Goal: Transaction & Acquisition: Purchase product/service

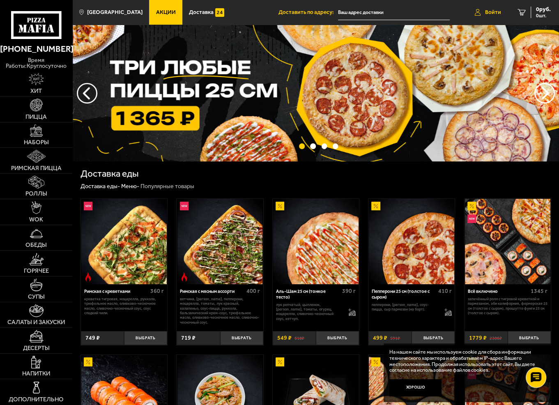
click at [487, 13] on span "Войти" at bounding box center [493, 12] width 16 height 6
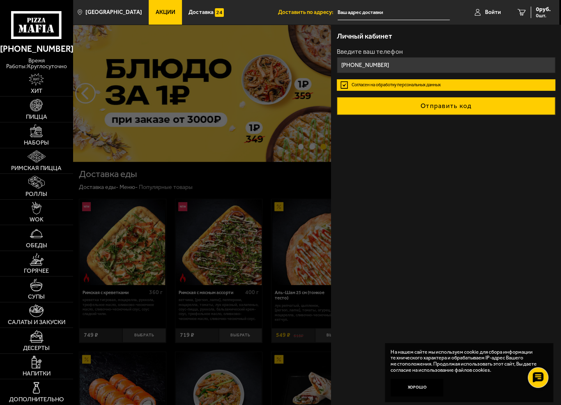
type input "[PHONE_NUMBER]"
click at [438, 103] on button "Отправить код" at bounding box center [446, 106] width 218 height 18
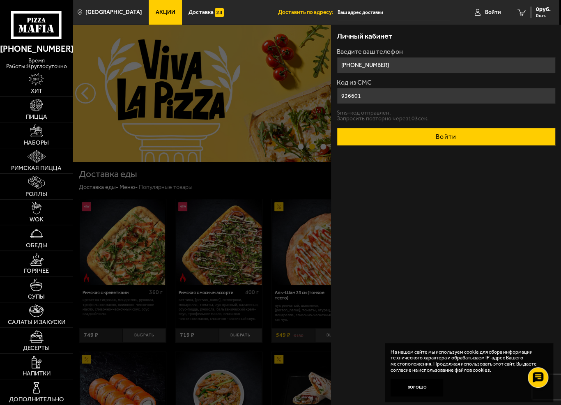
type input "936601"
click at [446, 130] on button "Войти" at bounding box center [446, 137] width 218 height 18
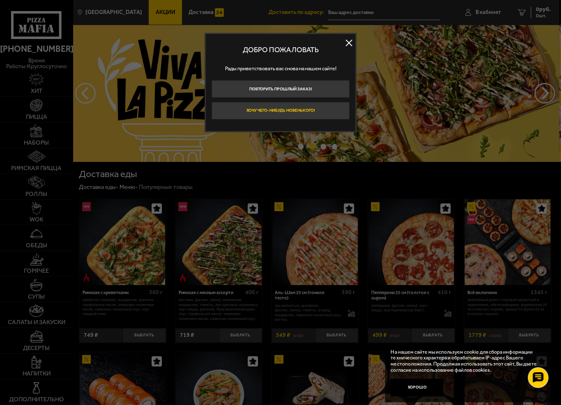
click at [292, 107] on button "Хочу чего-нибудь новенького!" at bounding box center [280, 111] width 138 height 18
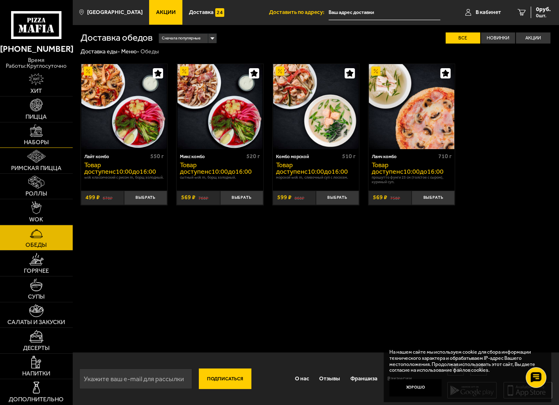
click at [34, 133] on img at bounding box center [36, 130] width 13 height 13
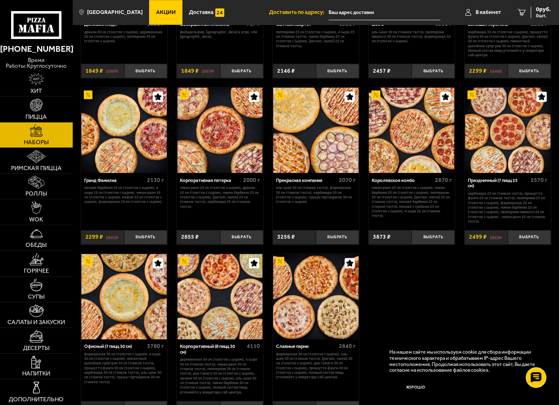
scroll to position [739, 0]
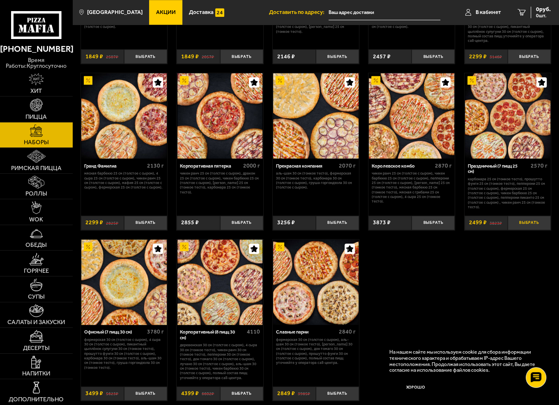
click at [527, 218] on button "Выбрать" at bounding box center [528, 222] width 43 height 14
click at [534, 11] on span "2499 руб." at bounding box center [538, 10] width 25 height 6
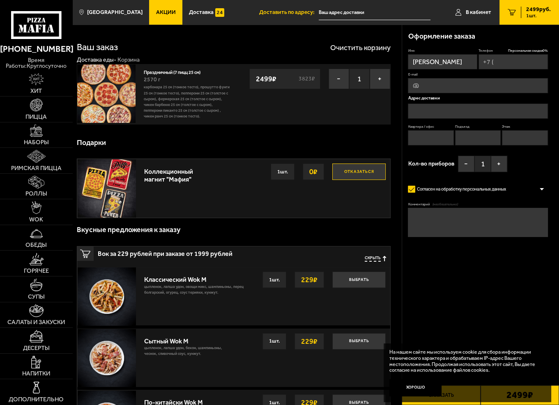
type input "[PHONE_NUMBER]"
type input "[STREET_ADDRESS]"
type input "560"
type input "5"
type input "15"
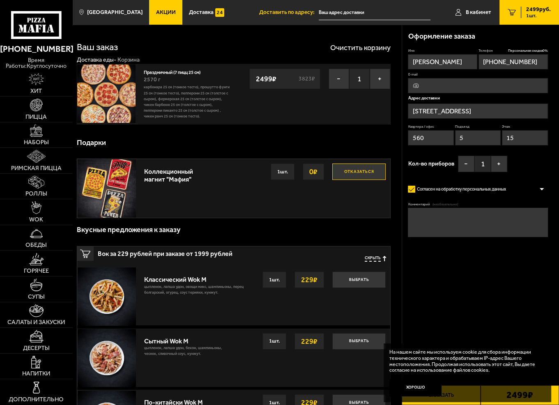
type input "[STREET_ADDRESS]"
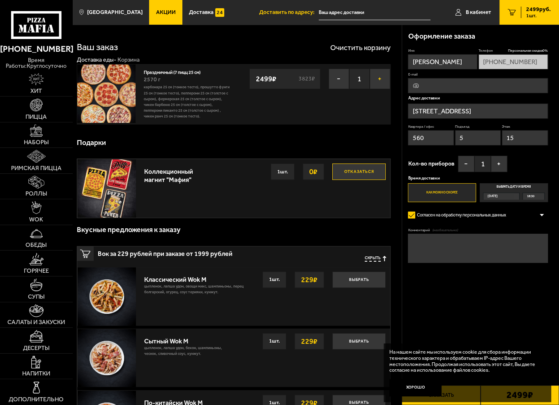
click at [380, 78] on button "+" at bounding box center [379, 79] width 21 height 21
click at [39, 136] on img at bounding box center [36, 130] width 13 height 13
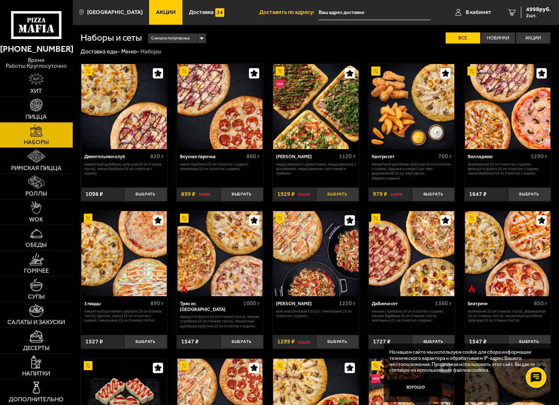
click at [335, 193] on button "Выбрать" at bounding box center [337, 194] width 43 height 14
click at [533, 11] on span "6927 руб." at bounding box center [538, 10] width 25 height 6
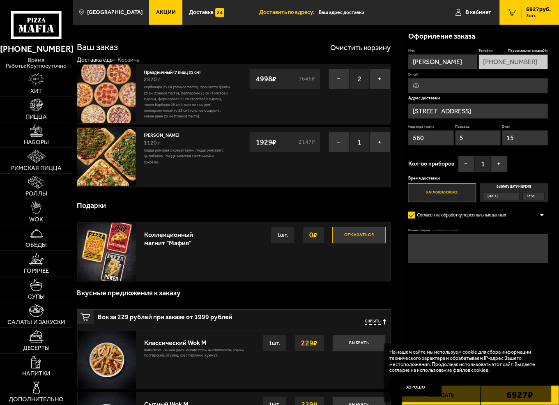
type input "[STREET_ADDRESS]"
click at [417, 87] on input "E-mail" at bounding box center [478, 85] width 140 height 15
type input "[EMAIL_ADDRESS][DOMAIN_NAME]"
click at [522, 111] on input "[STREET_ADDRESS]" at bounding box center [478, 110] width 140 height 15
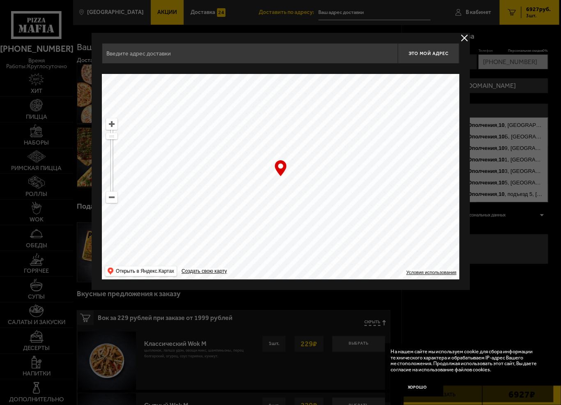
type input "[STREET_ADDRESS]"
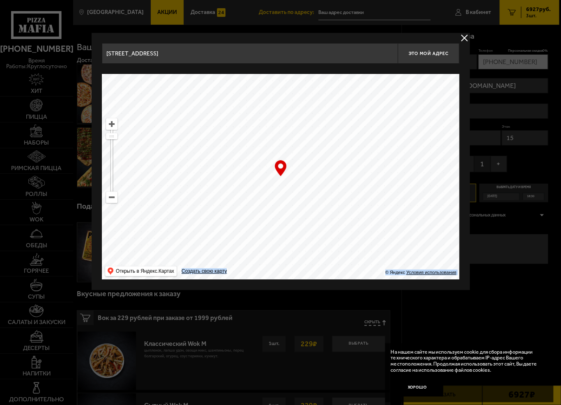
drag, startPoint x: 280, startPoint y: 168, endPoint x: 286, endPoint y: 102, distance: 66.3
click at [286, 102] on div "… © Яндекс Условия использования Открыть в Яндекс.Картах Создать свою карту" at bounding box center [280, 176] width 357 height 205
click at [304, 181] on ymaps at bounding box center [280, 176] width 357 height 205
click at [483, 264] on div at bounding box center [280, 202] width 561 height 405
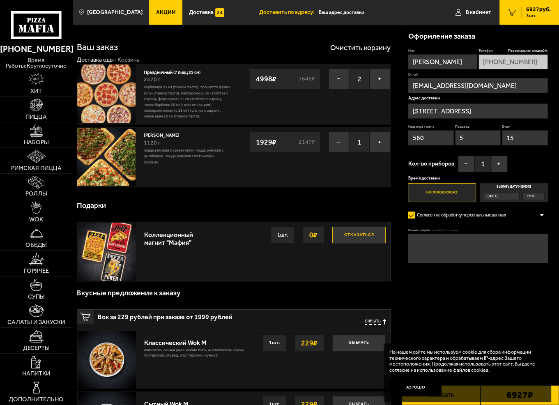
click at [522, 112] on input "[STREET_ADDRESS]" at bounding box center [478, 110] width 140 height 15
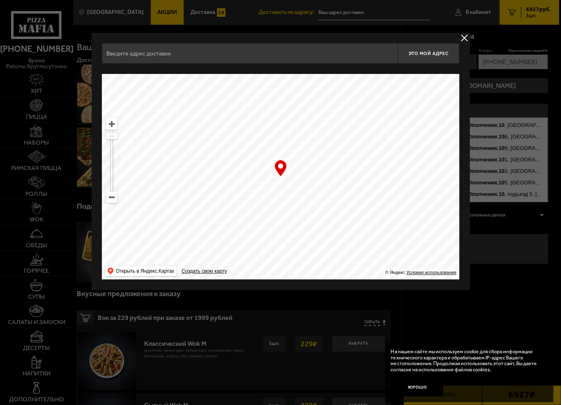
type input "[STREET_ADDRESS]"
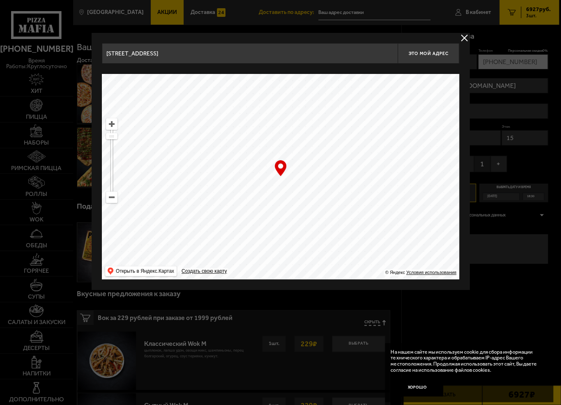
click at [537, 124] on div at bounding box center [280, 202] width 561 height 405
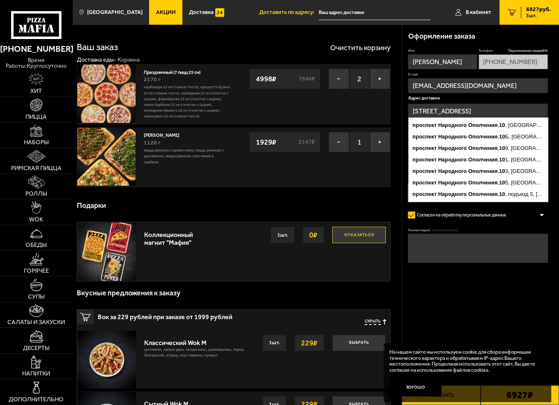
click at [511, 111] on input "[STREET_ADDRESS]" at bounding box center [478, 110] width 140 height 15
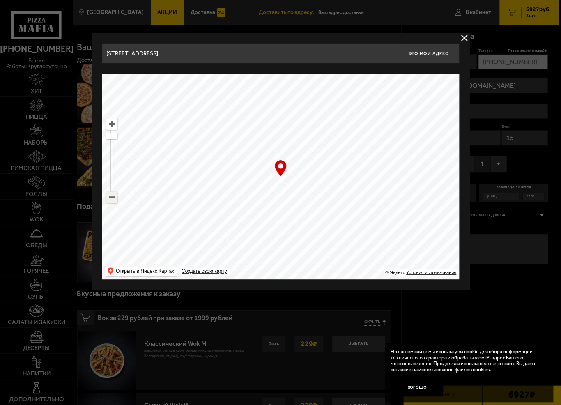
click at [112, 200] on ymaps at bounding box center [111, 197] width 11 height 11
drag, startPoint x: 280, startPoint y: 170, endPoint x: 284, endPoint y: 144, distance: 26.9
click at [284, 144] on div "… © Яндекс Условия использования Открыть в Яндекс.Картах Создать свою карту" at bounding box center [280, 176] width 357 height 205
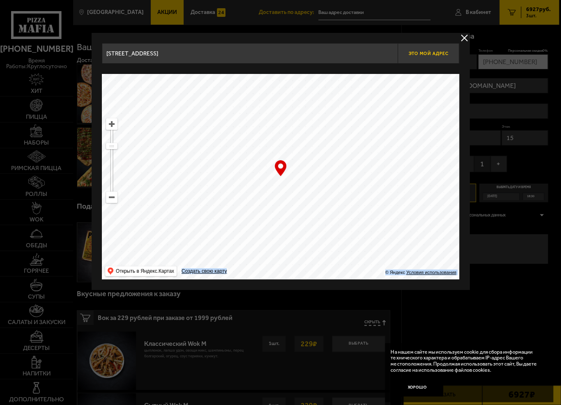
click at [426, 51] on span "Это мой адрес" at bounding box center [427, 53] width 39 height 5
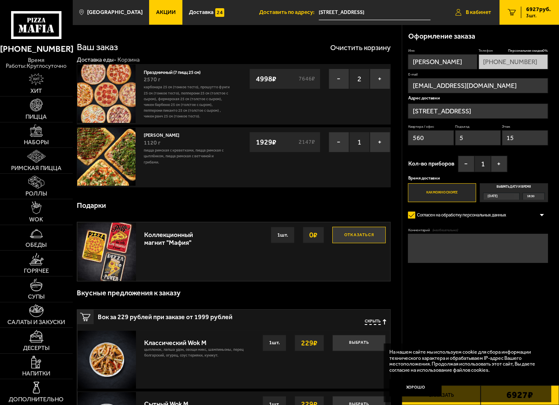
click at [472, 11] on span "В кабинет" at bounding box center [477, 12] width 25 height 6
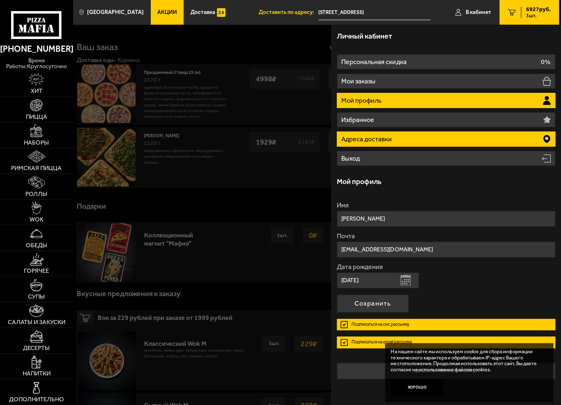
click at [388, 137] on p "Адреса доставки" at bounding box center [367, 139] width 52 height 7
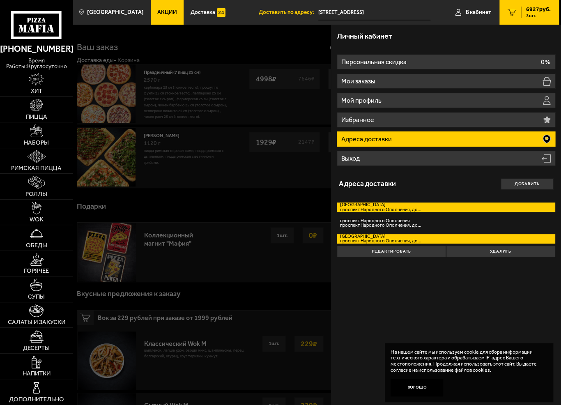
click at [365, 206] on label "[STREET_ADDRESS]. 219" at bounding box center [446, 206] width 218 height 9
click at [0, 0] on input "[STREET_ADDRESS]. 219" at bounding box center [0, 0] width 0 height 0
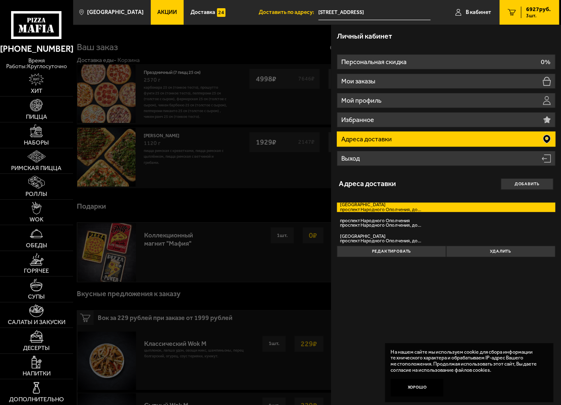
type input "[STREET_ADDRESS]"
type input "219"
type input "1"
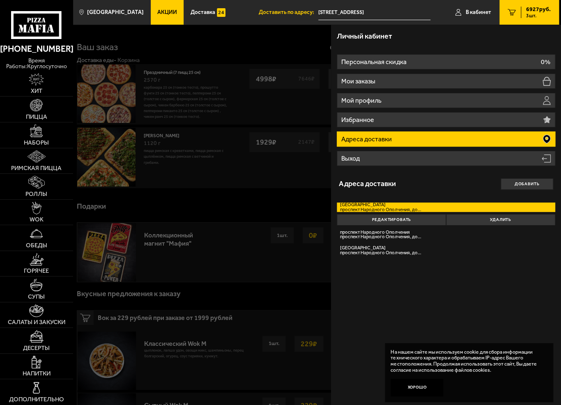
click at [365, 206] on label "[STREET_ADDRESS]. 219" at bounding box center [446, 206] width 218 height 9
click at [0, 0] on input "[STREET_ADDRESS]. 219" at bounding box center [0, 0] width 0 height 0
click at [358, 206] on label "[STREET_ADDRESS]. 219" at bounding box center [446, 206] width 218 height 9
click at [0, 0] on input "[STREET_ADDRESS]. 219" at bounding box center [0, 0] width 0 height 0
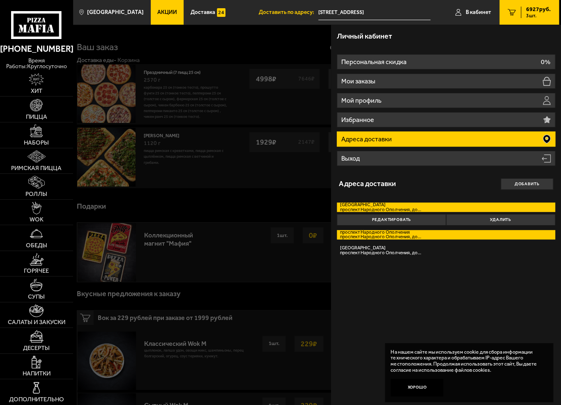
click at [376, 234] on label "проспект Народного Ополчения [STREET_ADDRESS]. 219" at bounding box center [446, 234] width 218 height 9
click at [0, 0] on input "проспект Народного Ополчения [STREET_ADDRESS]. 219" at bounding box center [0, 0] width 0 height 0
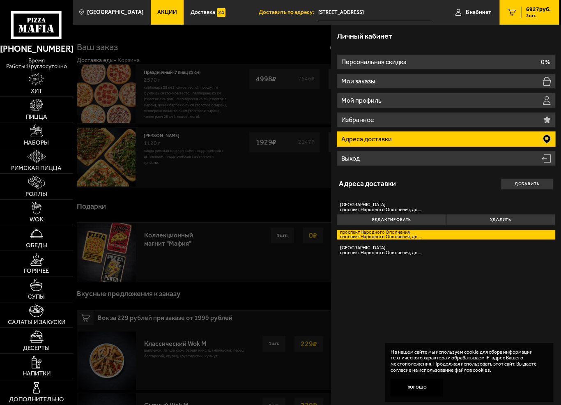
type input "[STREET_ADDRESS]"
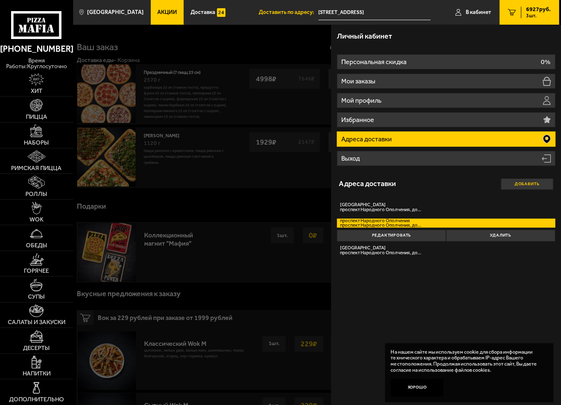
click at [520, 182] on button "Добавить" at bounding box center [526, 183] width 53 height 11
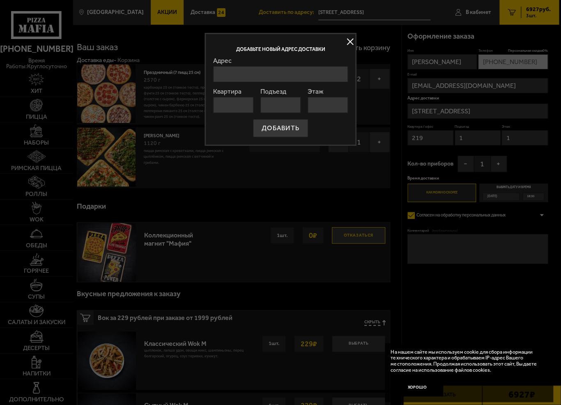
click at [234, 71] on input "Адрес" at bounding box center [280, 74] width 135 height 16
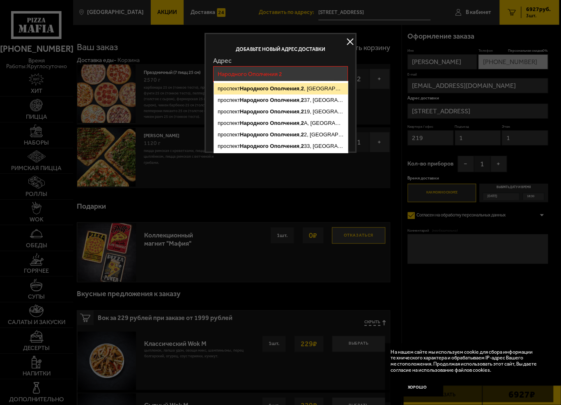
click at [262, 89] on ymaps "Народного" at bounding box center [254, 88] width 29 height 6
type input "[STREET_ADDRESS]"
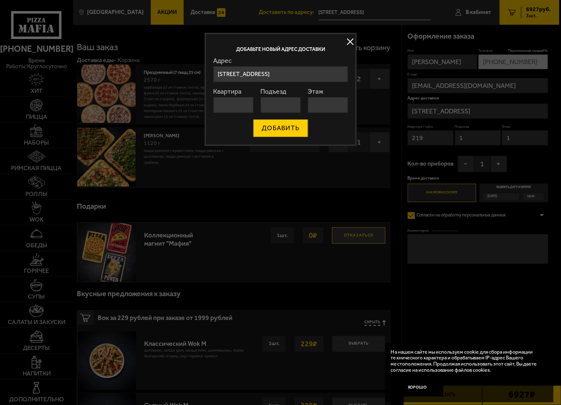
click at [279, 126] on button "ДОБАВИТЬ" at bounding box center [280, 128] width 55 height 18
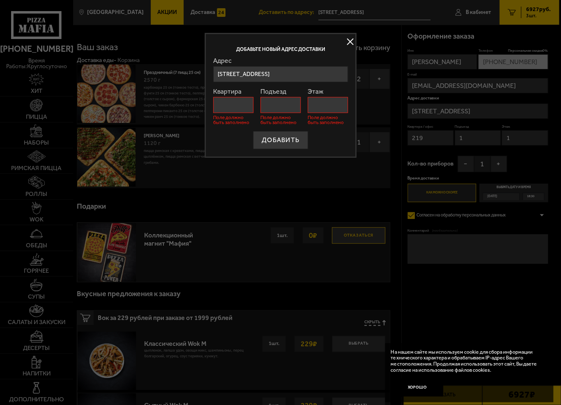
click at [229, 103] on input "Квартира" at bounding box center [233, 105] width 41 height 16
type input "219"
click at [282, 105] on input "Подъезд" at bounding box center [280, 105] width 41 height 16
type input "1"
click at [319, 106] on input "Этаж" at bounding box center [327, 105] width 41 height 16
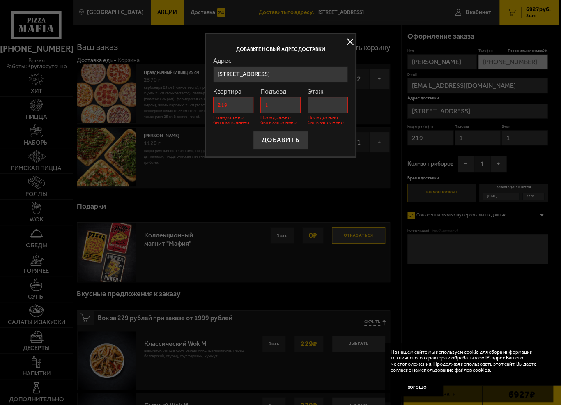
type input "1"
click at [272, 137] on button "ДОБАВИТЬ" at bounding box center [280, 140] width 55 height 18
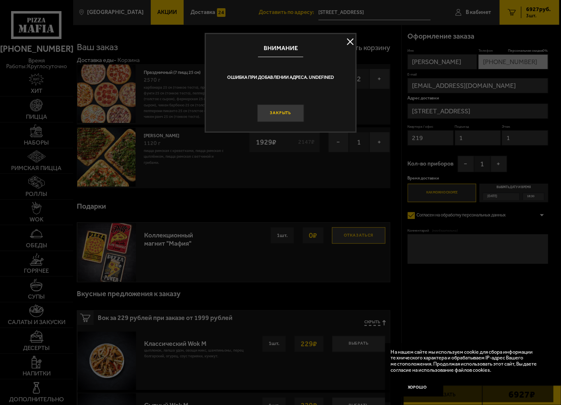
click at [275, 113] on button "Закрыть" at bounding box center [280, 113] width 47 height 18
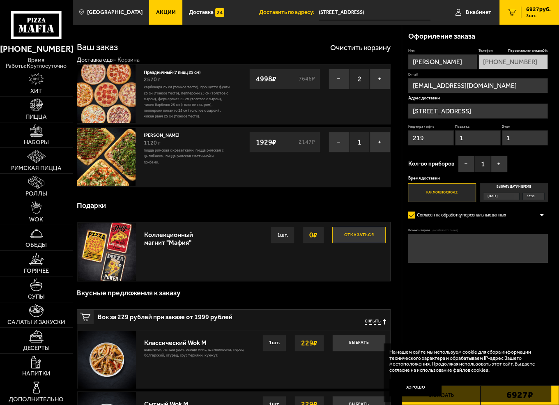
click at [488, 110] on input "[STREET_ADDRESS]" at bounding box center [478, 110] width 140 height 15
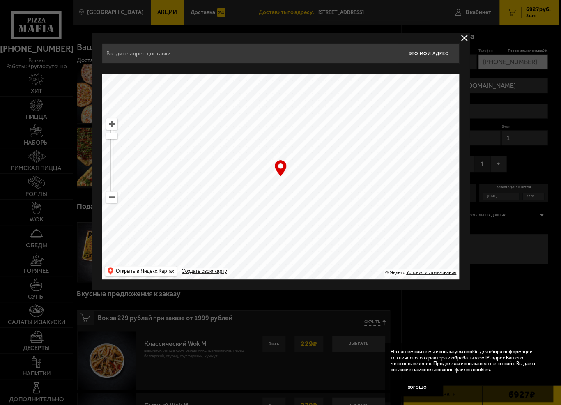
click at [492, 124] on div at bounding box center [280, 202] width 561 height 405
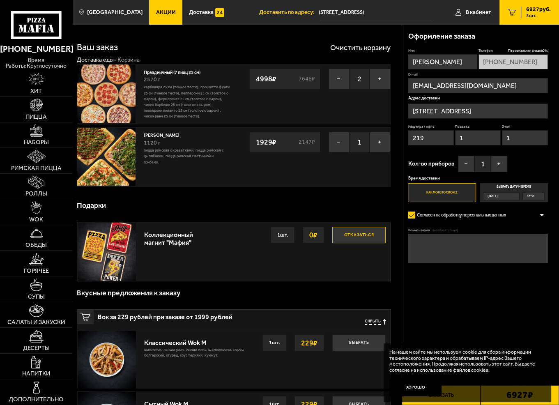
click at [332, 181] on div "Мама Миа 1120 г Пицца Римская с креветками, Пицца Римская с цыплёнком, Пицца Ри…" at bounding box center [234, 157] width 314 height 60
click at [473, 11] on span "В кабинет" at bounding box center [477, 12] width 25 height 6
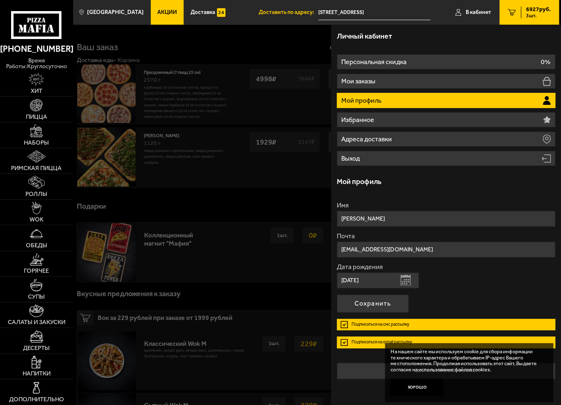
click at [335, 9] on input "[STREET_ADDRESS]" at bounding box center [374, 12] width 112 height 15
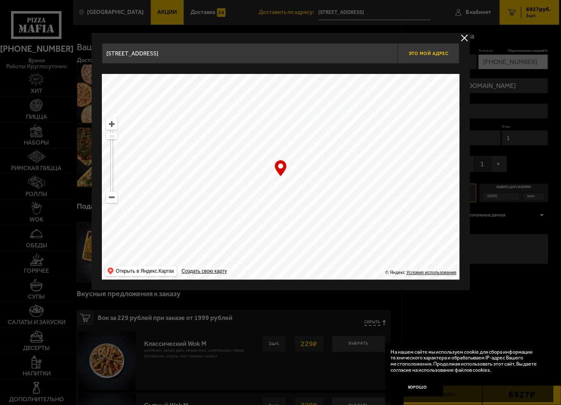
click at [419, 52] on span "Это мой адрес" at bounding box center [427, 53] width 39 height 5
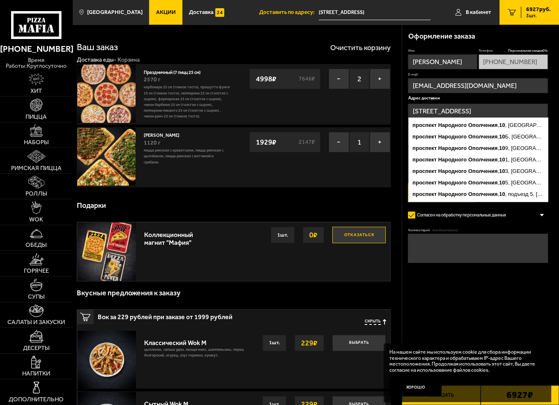
click at [509, 108] on input "[STREET_ADDRESS]" at bounding box center [478, 110] width 140 height 15
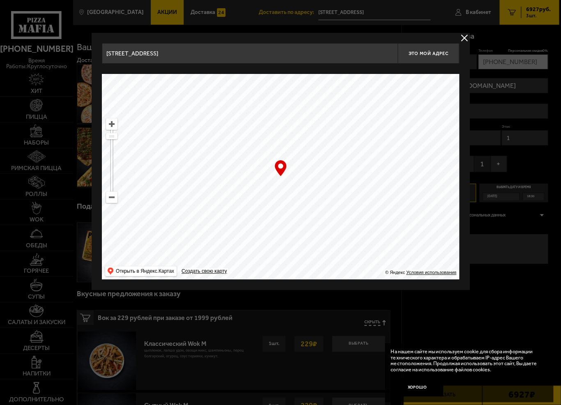
click at [281, 169] on div "… © Яндекс Условия использования Открыть в Яндекс.Картах Создать свою карту" at bounding box center [280, 176] width 357 height 205
click at [179, 55] on input "[STREET_ADDRESS]" at bounding box center [249, 53] width 295 height 21
click at [211, 54] on input "[STREET_ADDRESS]" at bounding box center [249, 53] width 295 height 21
click at [211, 55] on input "[STREET_ADDRESS]" at bounding box center [249, 53] width 295 height 21
click at [505, 290] on div at bounding box center [280, 202] width 561 height 405
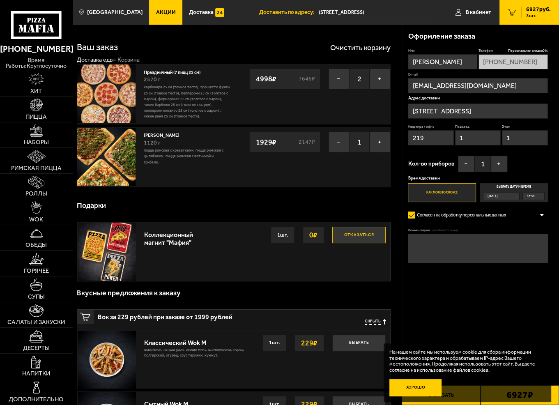
click at [412, 385] on button "Хорошо" at bounding box center [415, 388] width 53 height 18
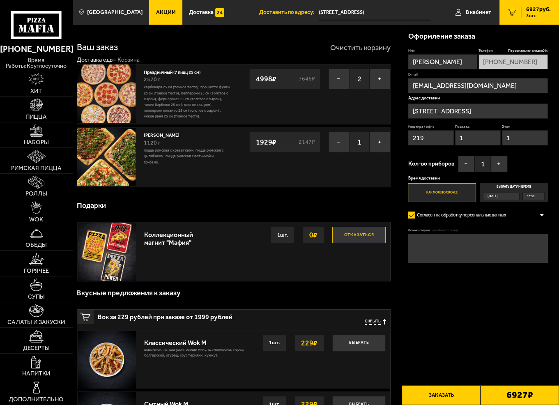
click at [344, 48] on button "Очистить корзину" at bounding box center [360, 47] width 60 height 7
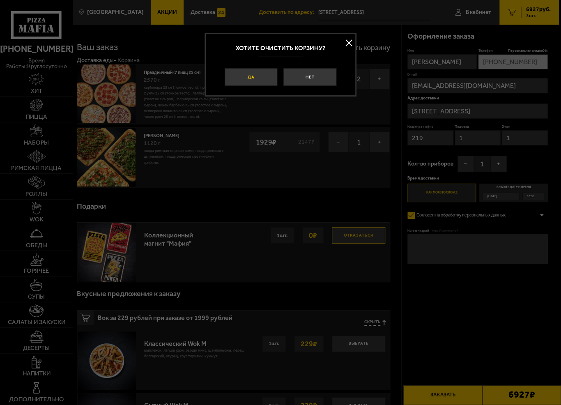
click at [252, 78] on button "Да" at bounding box center [250, 77] width 53 height 18
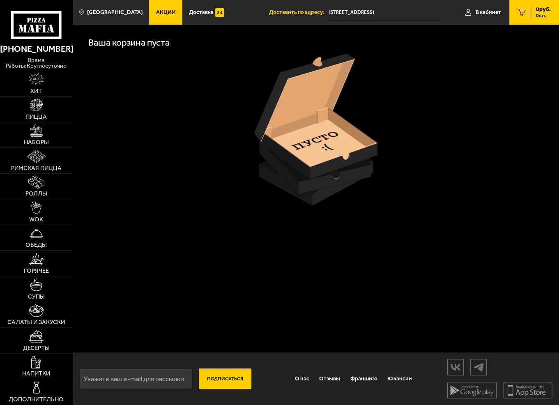
click at [483, 88] on div at bounding box center [315, 129] width 470 height 152
click at [486, 10] on span "В кабинет" at bounding box center [487, 12] width 25 height 6
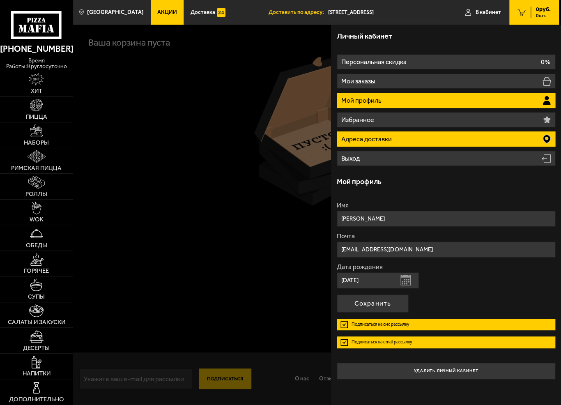
click at [376, 136] on p "Адреса доставки" at bounding box center [367, 139] width 52 height 7
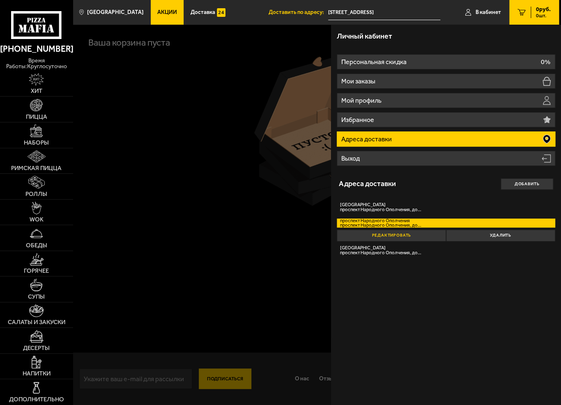
click at [382, 235] on button "Редактировать" at bounding box center [391, 234] width 109 height 11
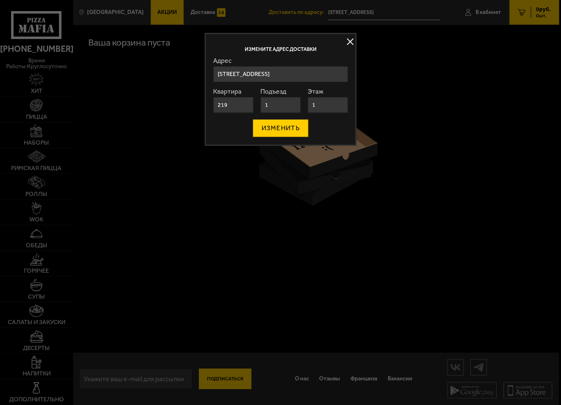
click at [277, 125] on button "ИЗМЕНИТЬ" at bounding box center [279, 128] width 55 height 18
click at [350, 41] on button at bounding box center [350, 42] width 12 height 12
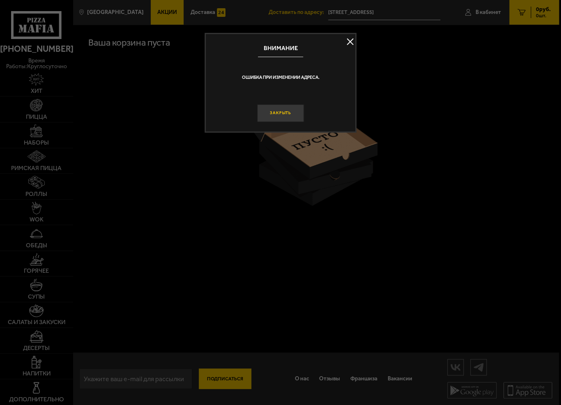
click at [281, 111] on button "Закрыть" at bounding box center [280, 113] width 47 height 18
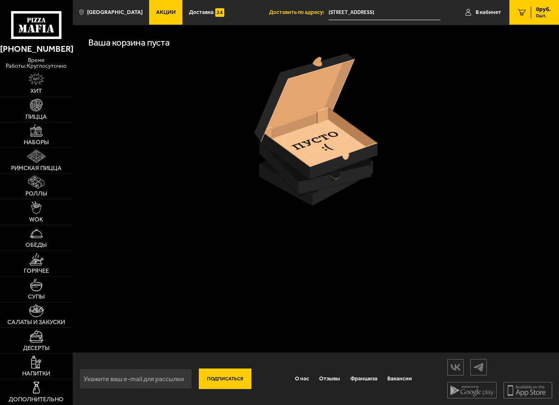
click at [429, 194] on div at bounding box center [315, 129] width 470 height 152
